Goal: Navigation & Orientation: Find specific page/section

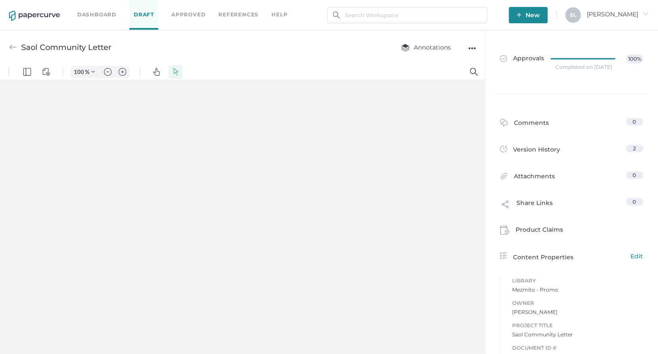
type input "85"
